Goal: Information Seeking & Learning: Find specific fact

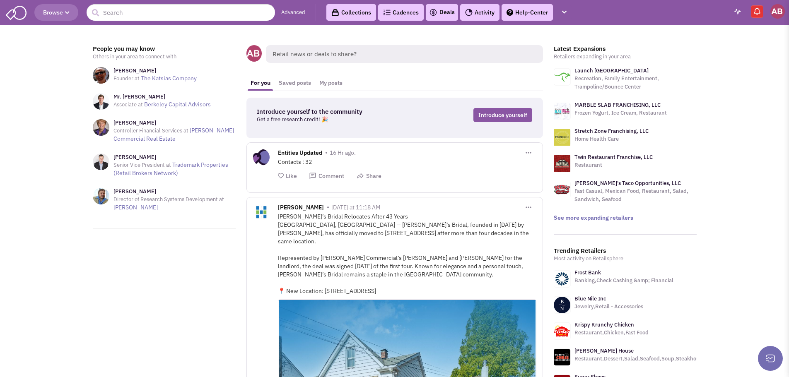
click at [69, 14] on icon "button" at bounding box center [67, 12] width 5 height 5
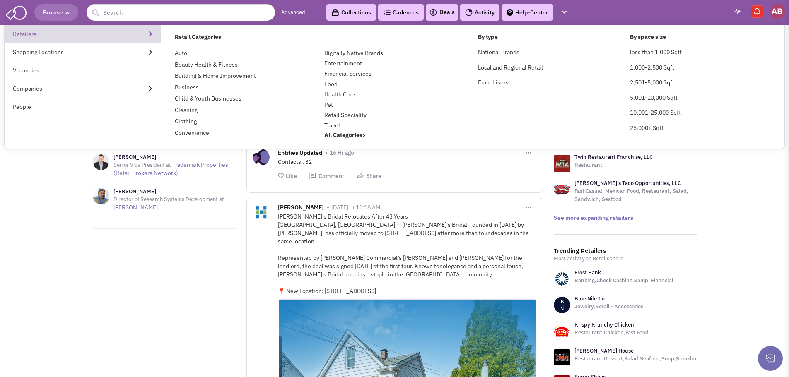
click at [108, 35] on link "Retailers" at bounding box center [83, 34] width 156 height 18
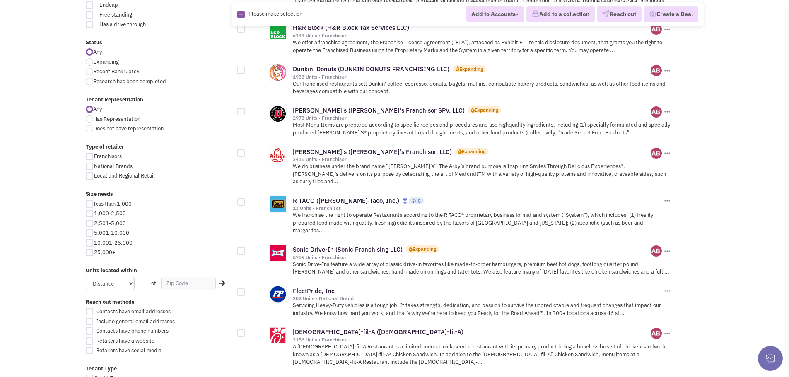
scroll to position [290, 0]
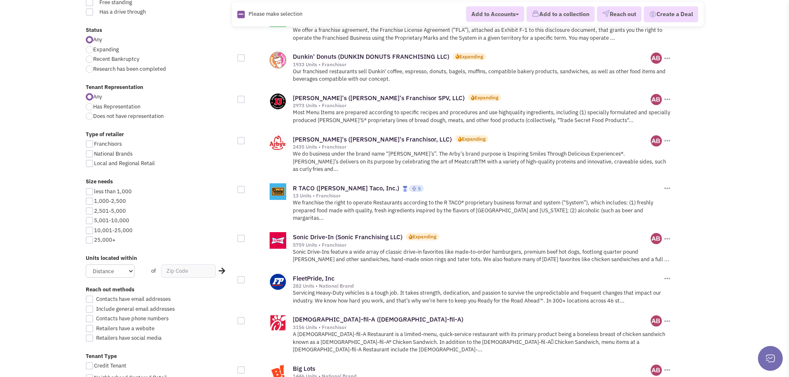
click at [90, 241] on div at bounding box center [89, 239] width 7 height 7
click at [94, 241] on input "25,000+" at bounding box center [96, 240] width 5 height 5
checkbox input "true"
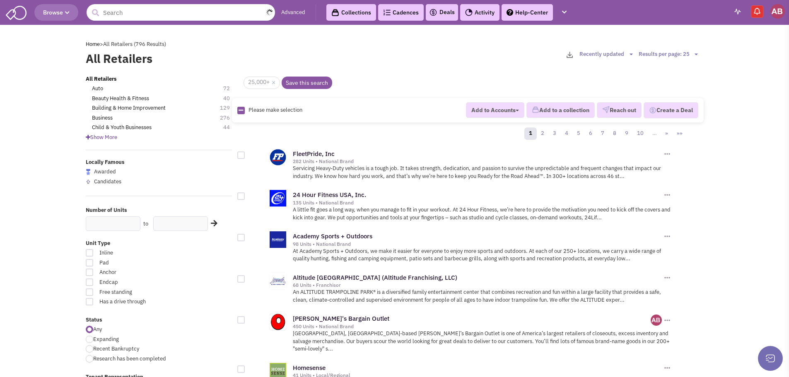
click at [196, 11] on input "text" at bounding box center [181, 12] width 188 height 17
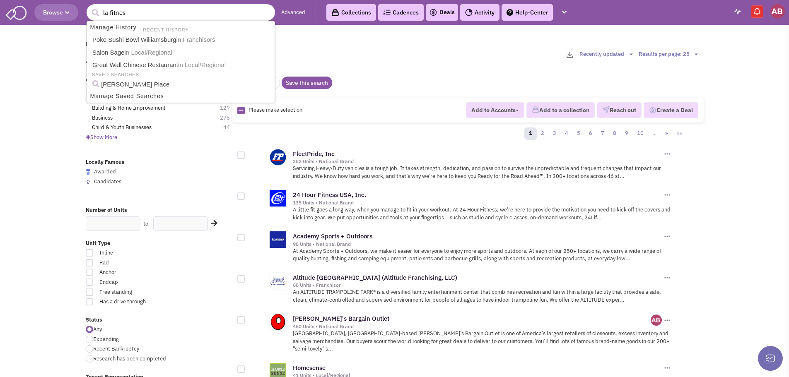
type input "la fitness"
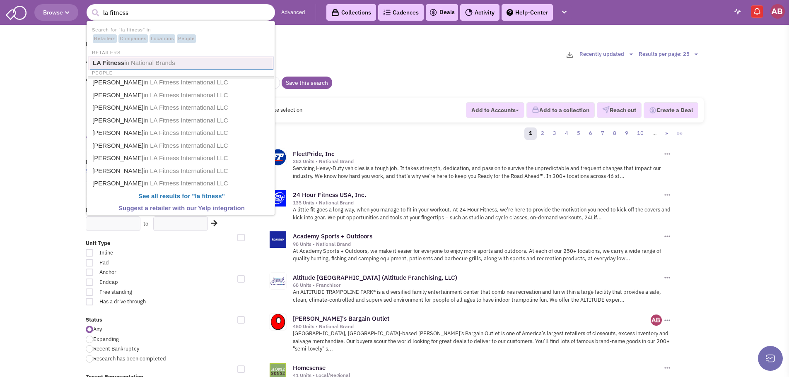
click at [160, 63] on span "in National Brands" at bounding box center [149, 62] width 51 height 7
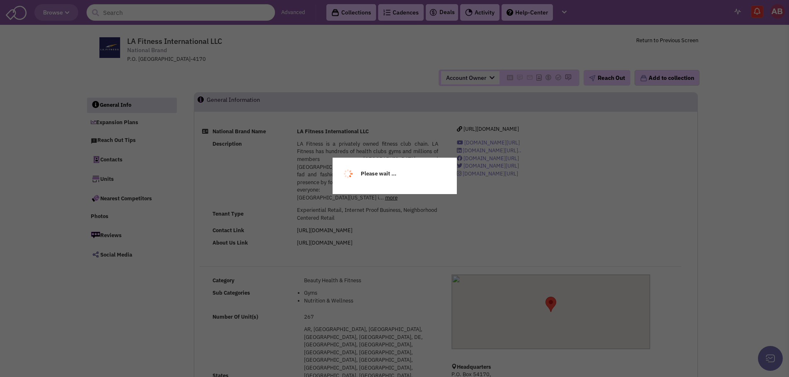
select select
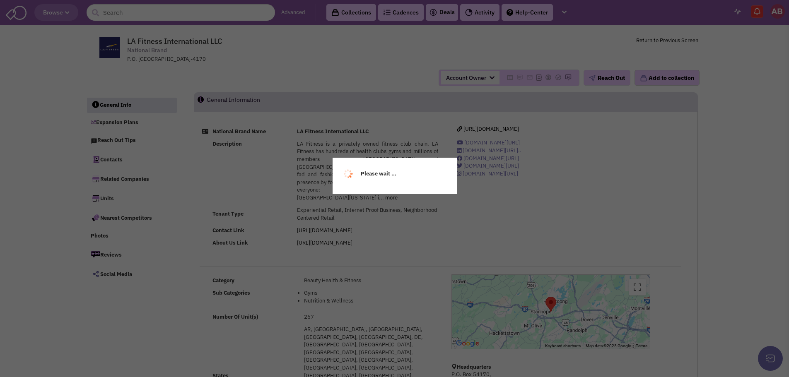
select select
